Goal: Task Accomplishment & Management: Manage account settings

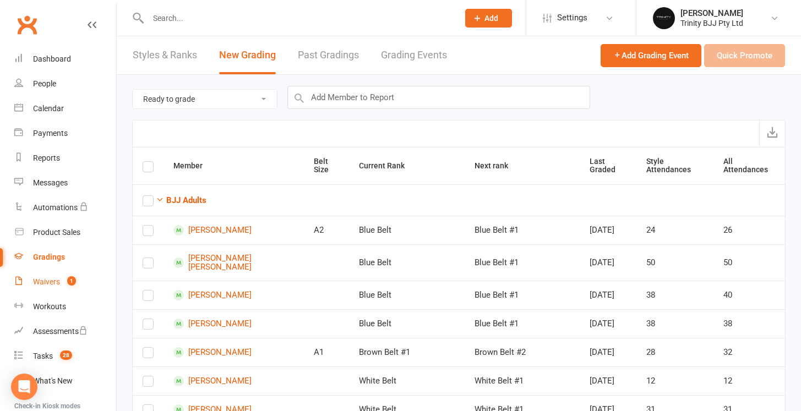
click at [55, 280] on div "Waivers" at bounding box center [46, 282] width 27 height 9
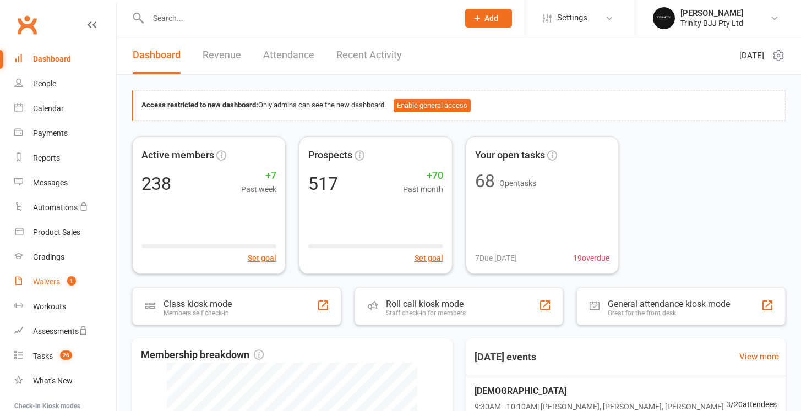
click at [64, 288] on link "Waivers 1" at bounding box center [65, 282] width 102 height 25
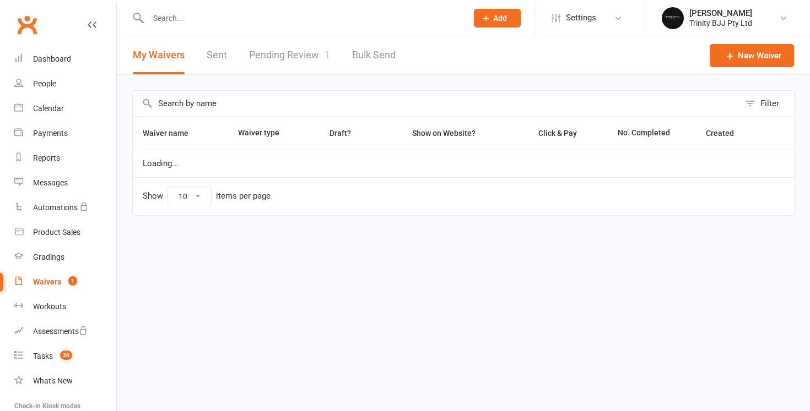
click at [275, 57] on link "Pending Review 1" at bounding box center [289, 55] width 81 height 38
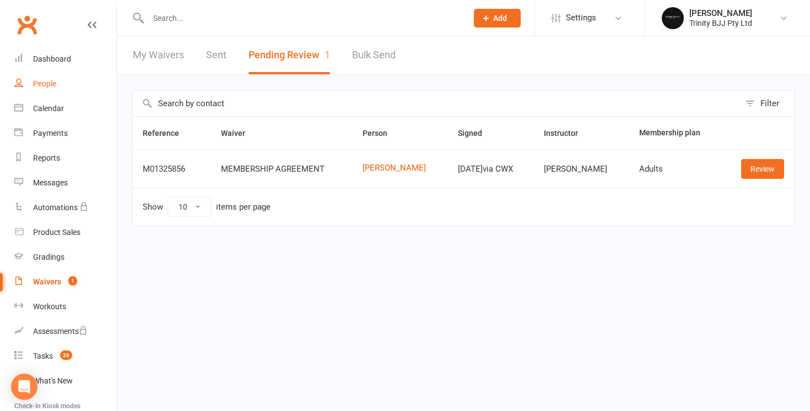
click at [52, 81] on div "People" at bounding box center [44, 83] width 23 height 9
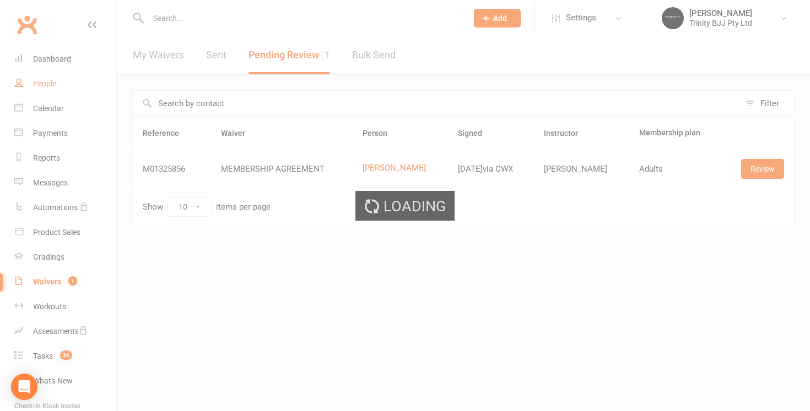
select select "100"
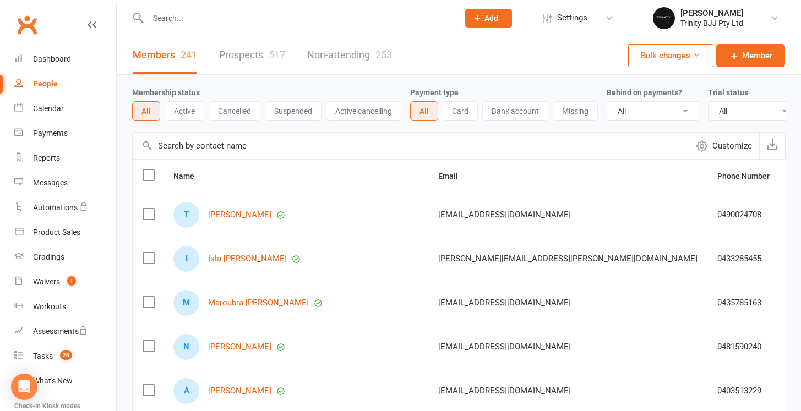
click at [181, 153] on input "text" at bounding box center [411, 146] width 556 height 26
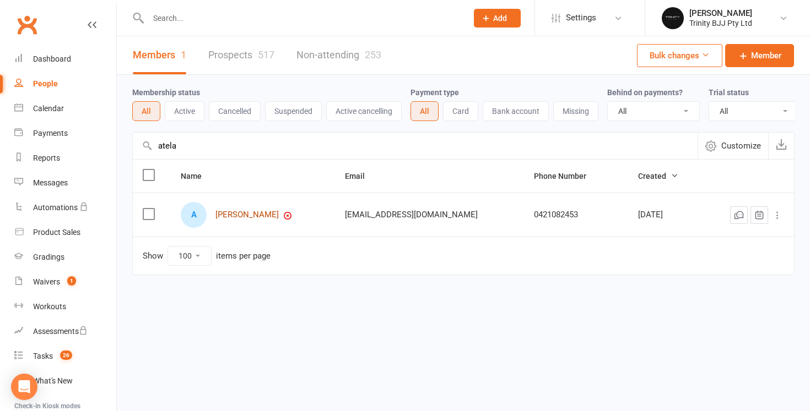
type input "atela"
click at [238, 220] on link "Atela Brahne" at bounding box center [246, 214] width 63 height 9
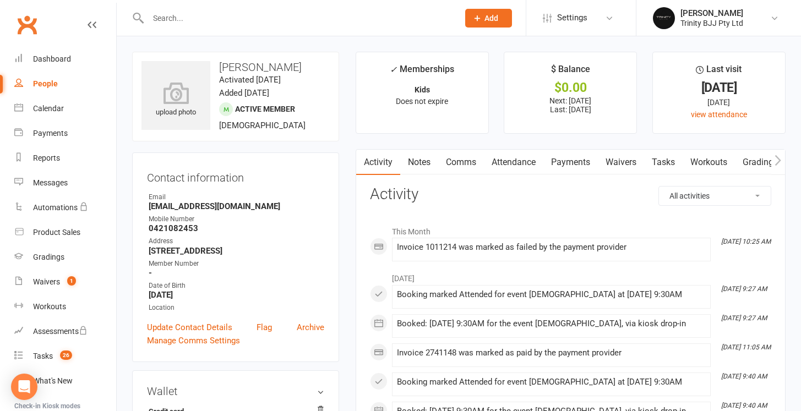
click at [543, 165] on link "Attendance" at bounding box center [513, 162] width 59 height 25
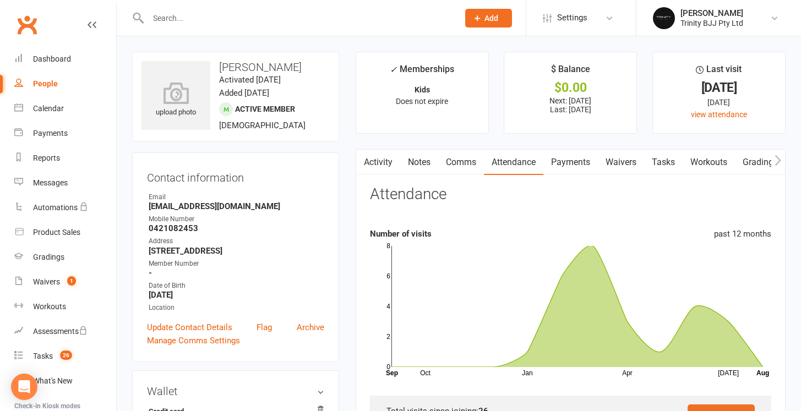
click at [566, 160] on link "Payments" at bounding box center [571, 162] width 55 height 25
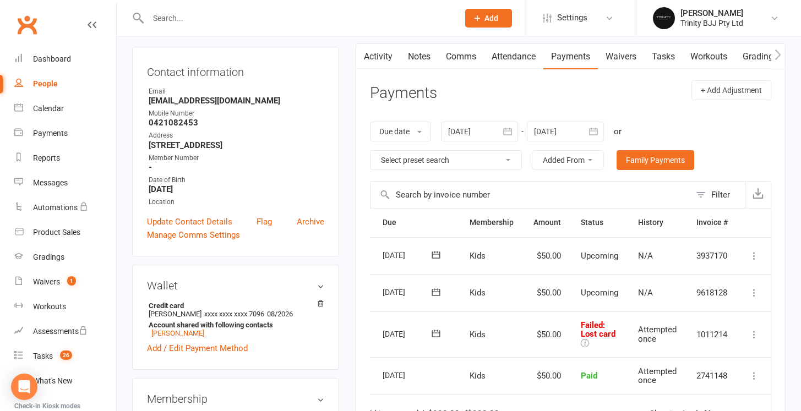
scroll to position [0, 33]
click at [756, 329] on icon at bounding box center [754, 334] width 11 height 11
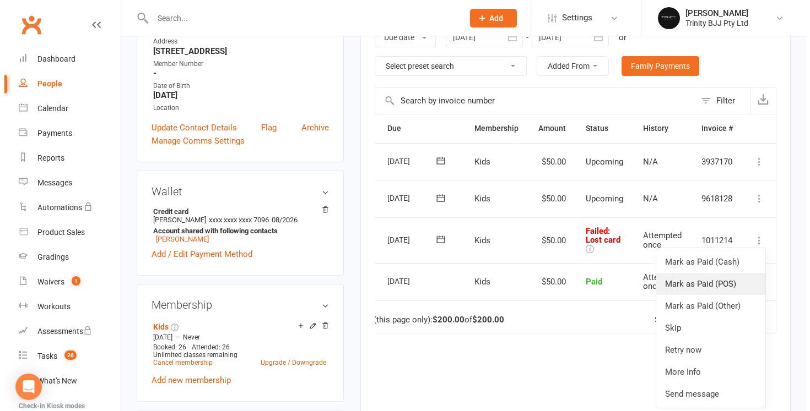
scroll to position [212, 0]
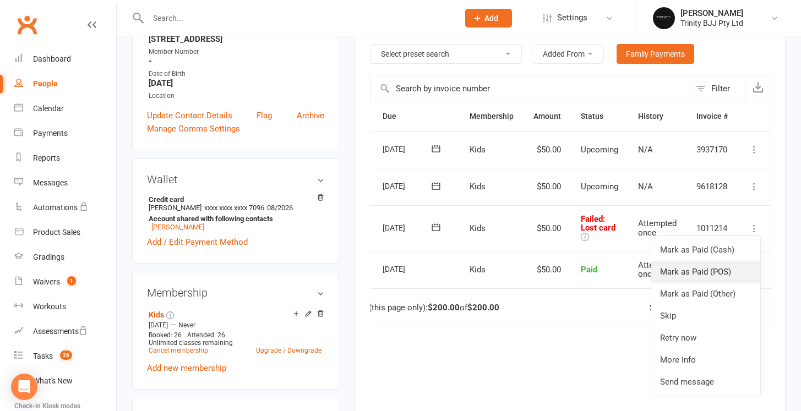
click at [721, 268] on link "Mark as Paid (POS)" at bounding box center [705, 272] width 109 height 22
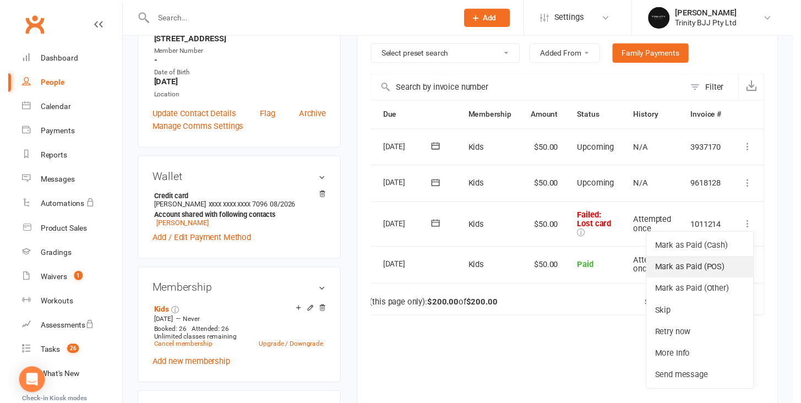
scroll to position [0, 28]
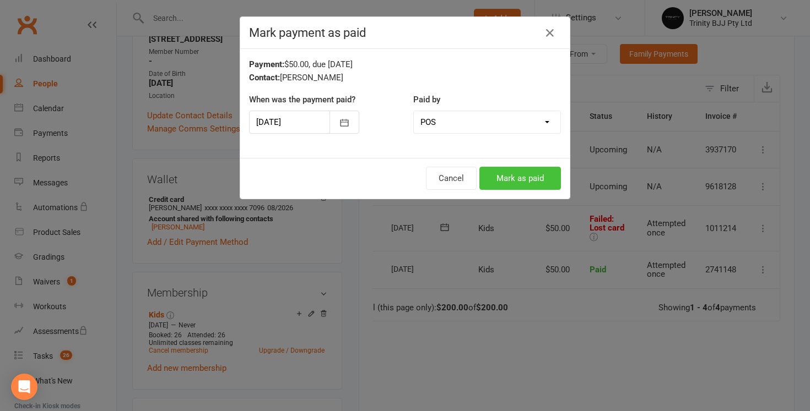
click at [523, 182] on button "Mark as paid" at bounding box center [520, 178] width 82 height 23
click at [523, 182] on div "Cancel Loading..." at bounding box center [404, 178] width 329 height 41
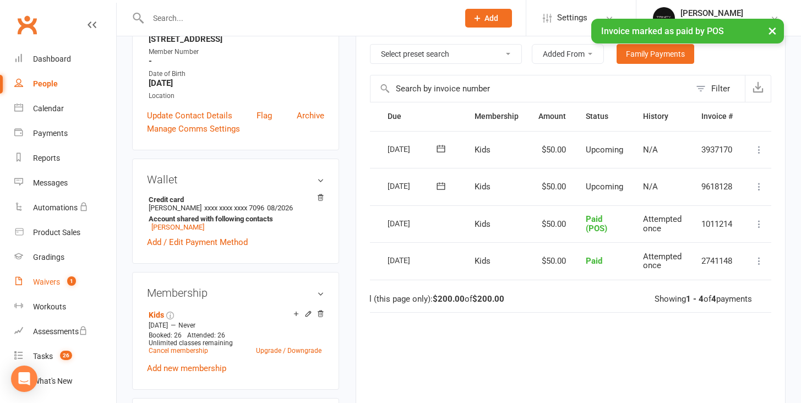
click at [47, 279] on div "Waivers" at bounding box center [46, 282] width 27 height 9
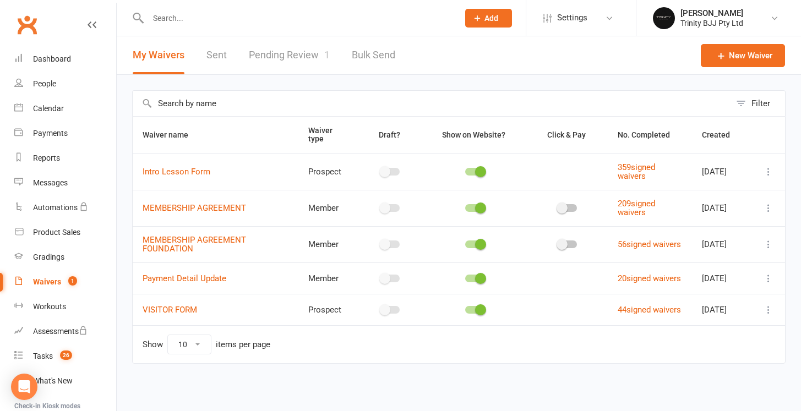
click at [322, 30] on div at bounding box center [291, 18] width 319 height 36
click at [283, 47] on link "Pending Review 1" at bounding box center [289, 55] width 81 height 38
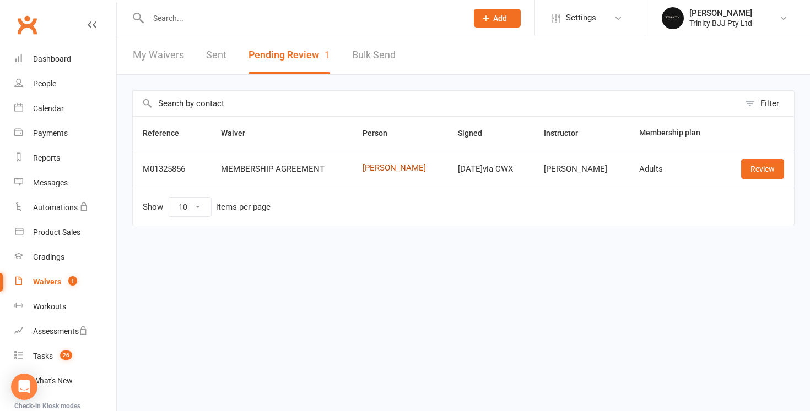
click at [396, 171] on link "Leandro Dos Santos Lima" at bounding box center [399, 168] width 75 height 9
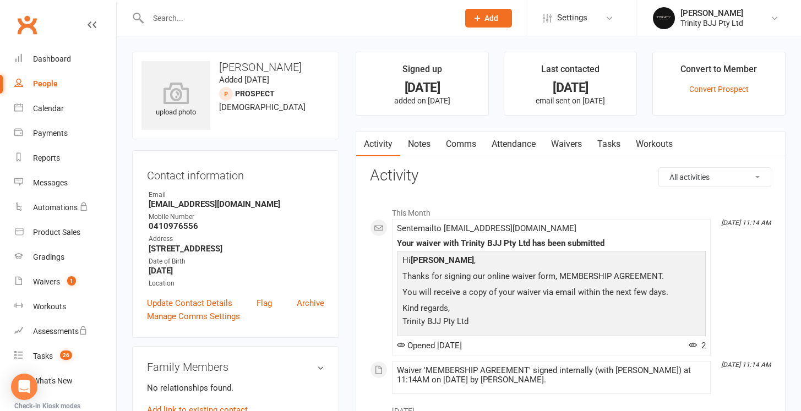
click at [57, 80] on link "People" at bounding box center [65, 84] width 102 height 25
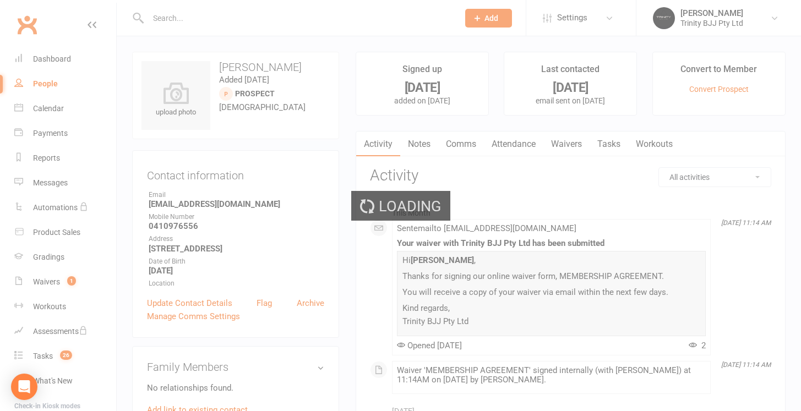
select select "100"
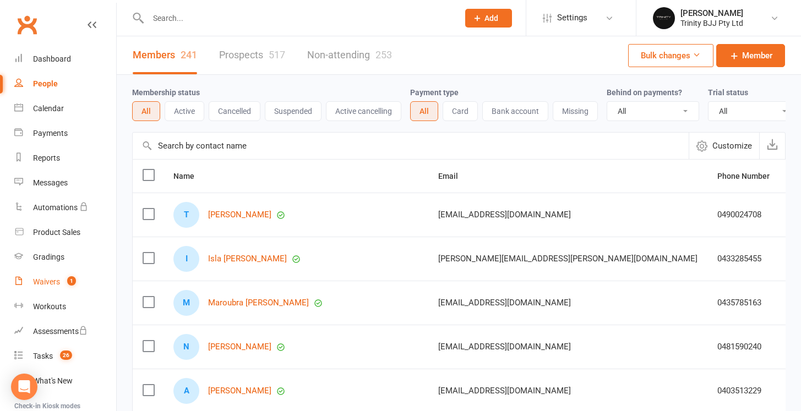
click at [55, 280] on div "Waivers" at bounding box center [46, 282] width 27 height 9
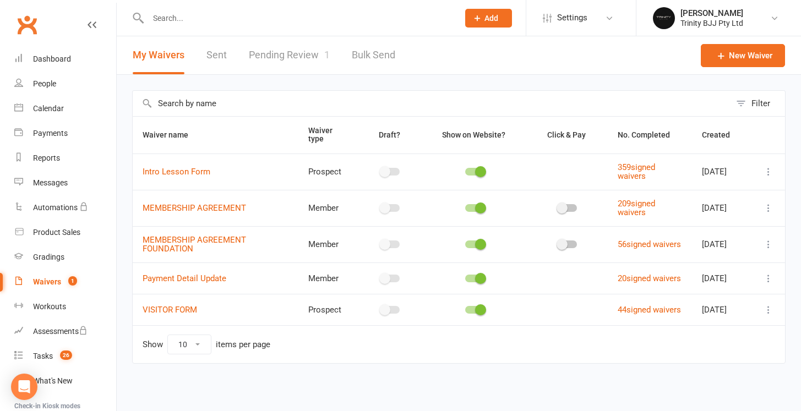
click at [307, 66] on link "Pending Review 1" at bounding box center [289, 55] width 81 height 38
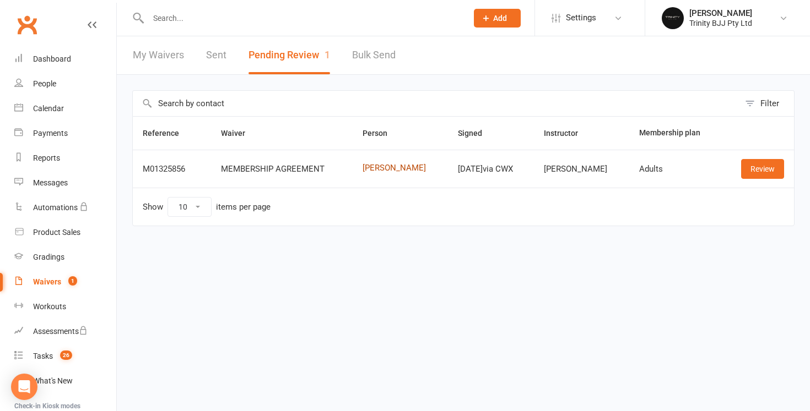
click at [362, 167] on link "Leandro Dos Santos Lima" at bounding box center [399, 168] width 75 height 9
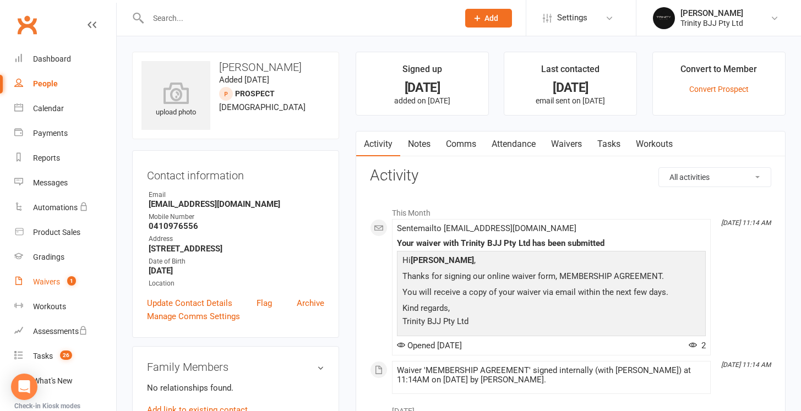
click at [41, 279] on div "Waivers" at bounding box center [46, 282] width 27 height 9
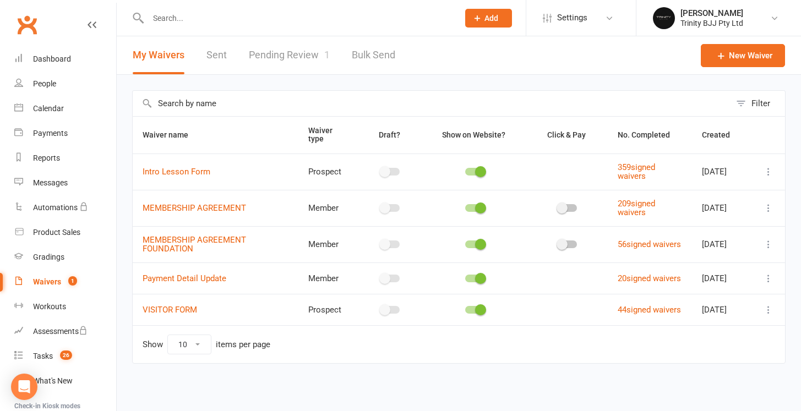
click at [279, 59] on link "Pending Review 1" at bounding box center [289, 55] width 81 height 38
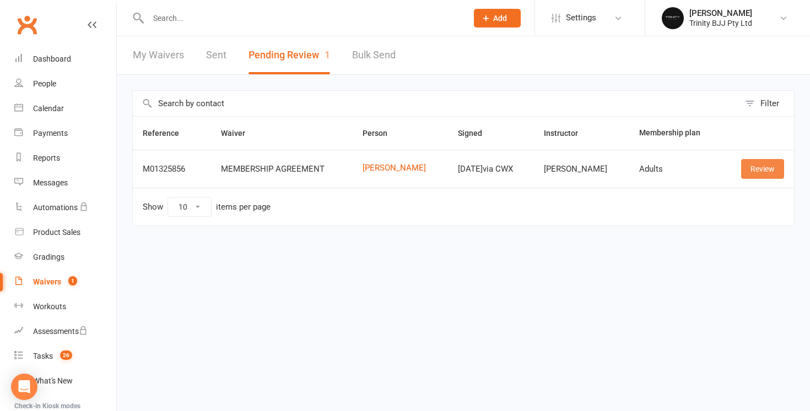
click at [762, 171] on link "Review" at bounding box center [762, 169] width 43 height 20
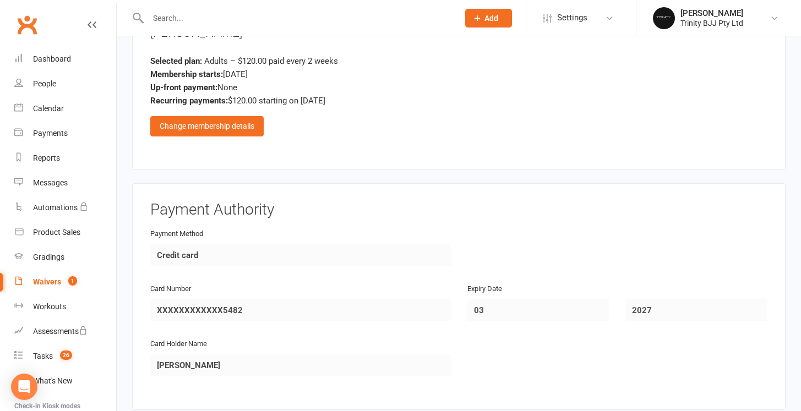
scroll to position [805, 0]
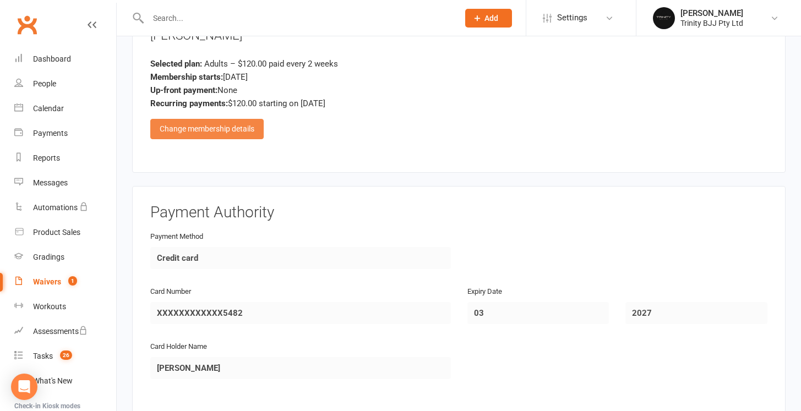
click at [210, 119] on div "Change membership details" at bounding box center [206, 129] width 113 height 20
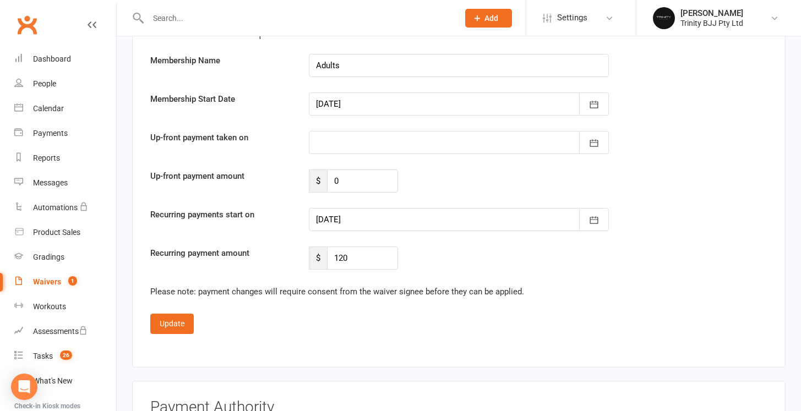
scroll to position [1228, 0]
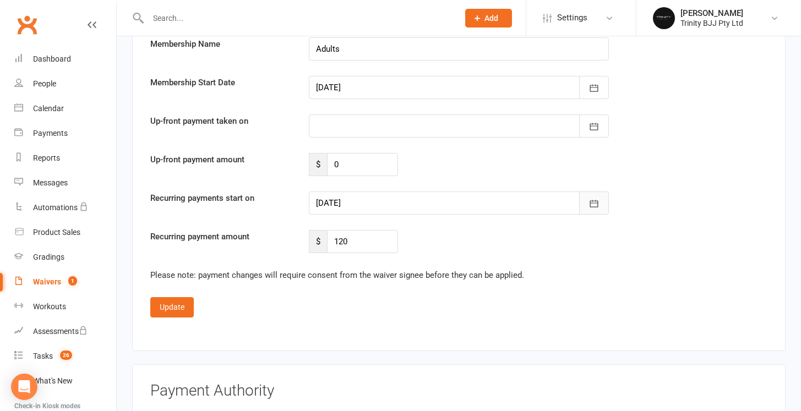
click at [601, 203] on button "button" at bounding box center [594, 203] width 30 height 23
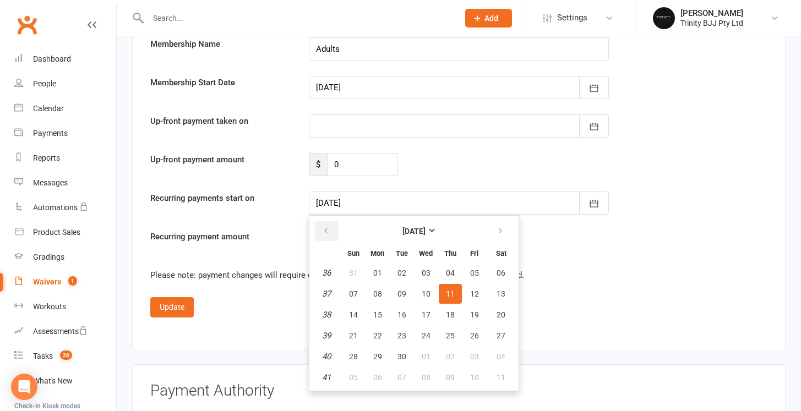
click at [326, 231] on icon "button" at bounding box center [326, 231] width 8 height 9
click at [468, 379] on button "05" at bounding box center [474, 378] width 23 height 20
type input "05 Sep 2025"
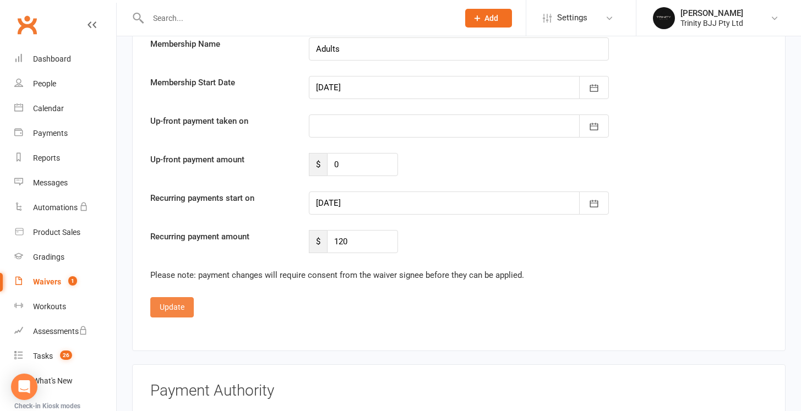
click at [170, 301] on button "Update" at bounding box center [172, 307] width 44 height 20
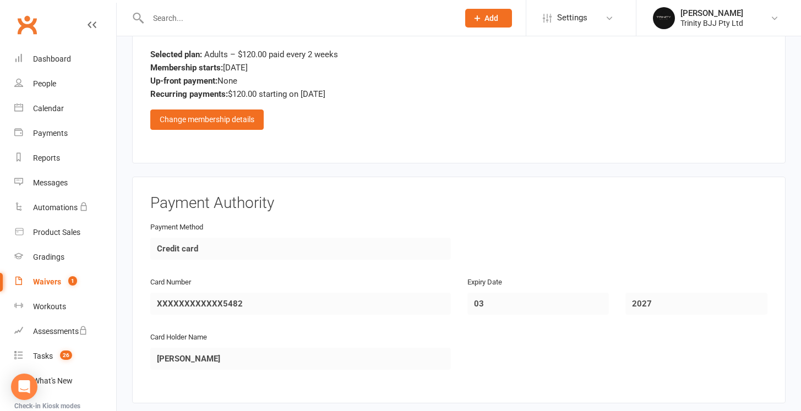
scroll to position [593, 0]
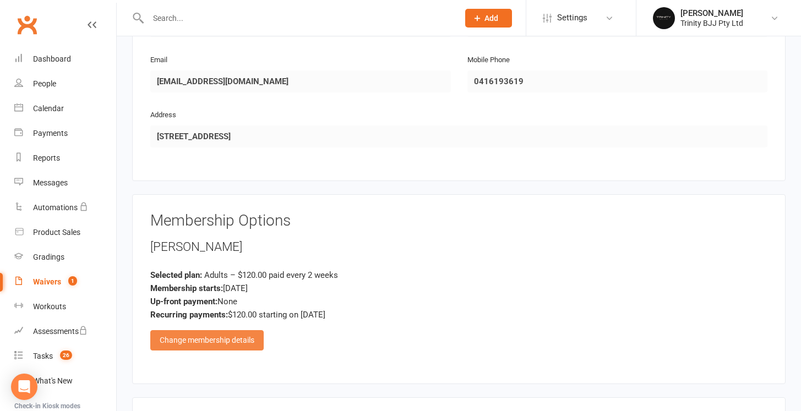
click at [198, 330] on div "Change membership details" at bounding box center [206, 340] width 113 height 20
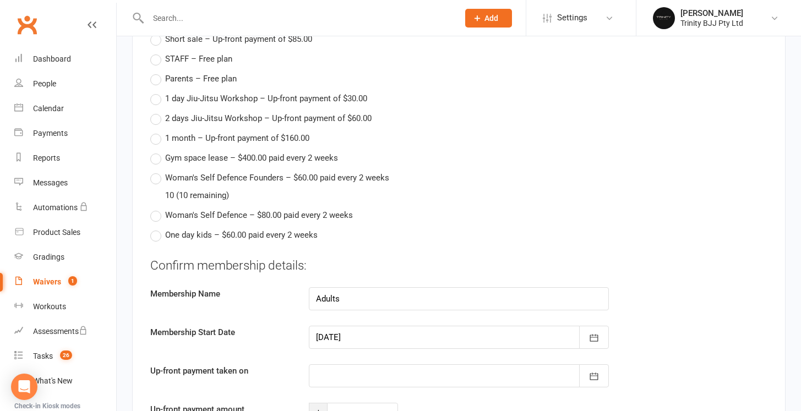
scroll to position [1164, 0]
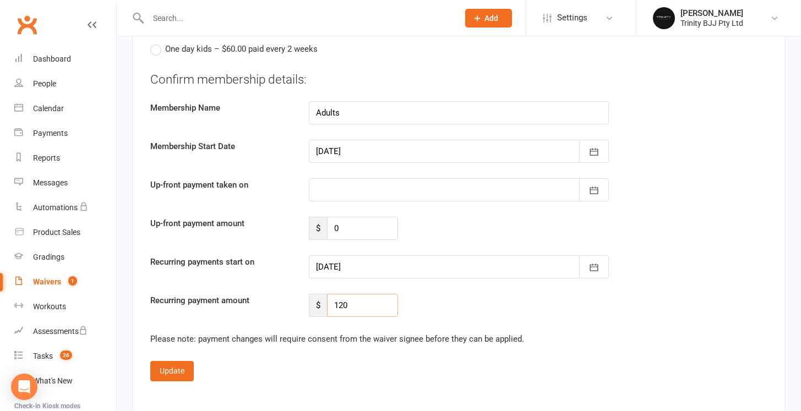
click at [367, 300] on input "120" at bounding box center [362, 305] width 71 height 23
type input "110"
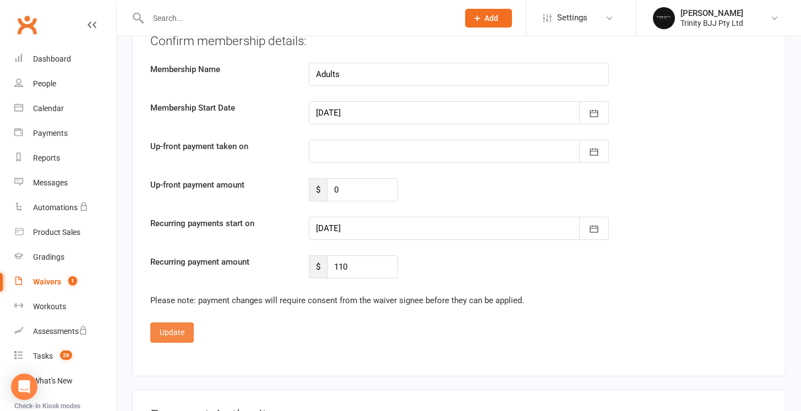
click at [178, 325] on button "Update" at bounding box center [172, 333] width 44 height 20
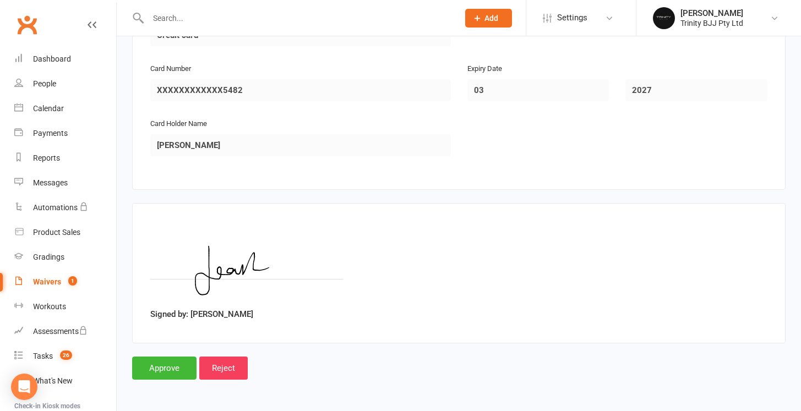
scroll to position [1030, 0]
click at [169, 362] on input "Approve" at bounding box center [164, 368] width 64 height 23
